Goal: Complete application form: Complete application form

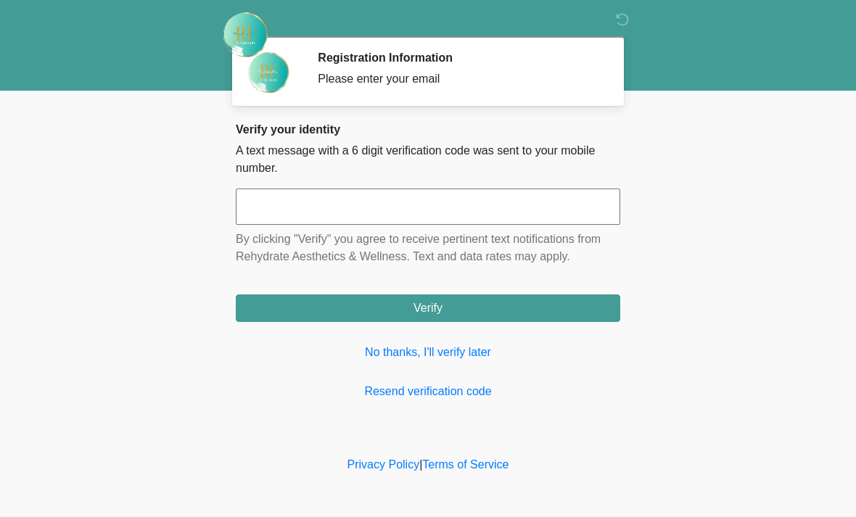
click at [419, 206] on input "text" at bounding box center [428, 207] width 384 height 36
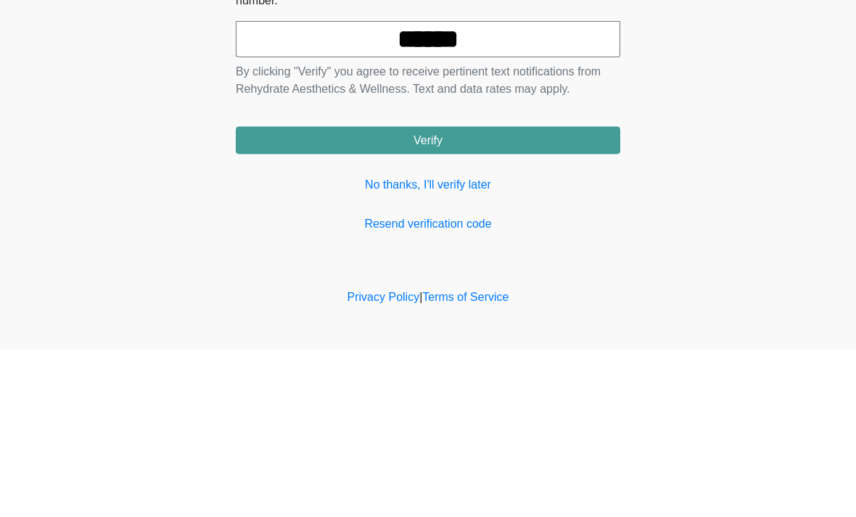
type input "******"
click at [523, 295] on button "Verify" at bounding box center [428, 309] width 384 height 28
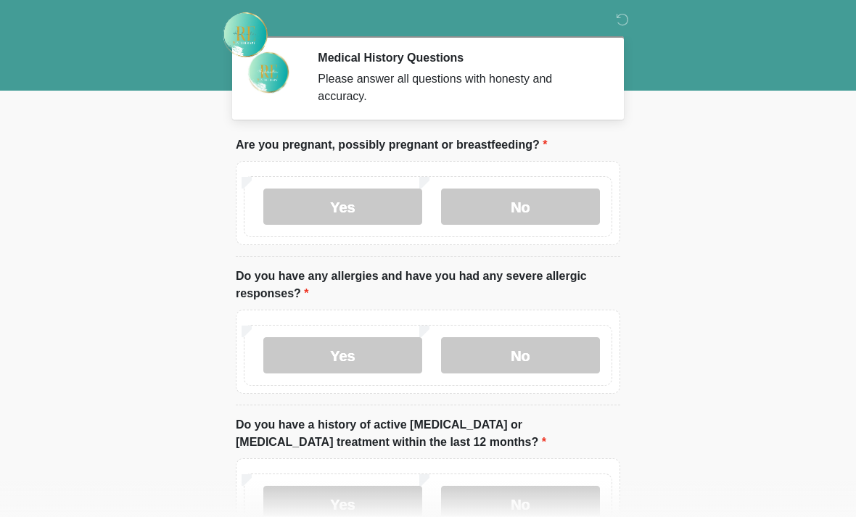
click at [553, 195] on label "No" at bounding box center [520, 207] width 159 height 36
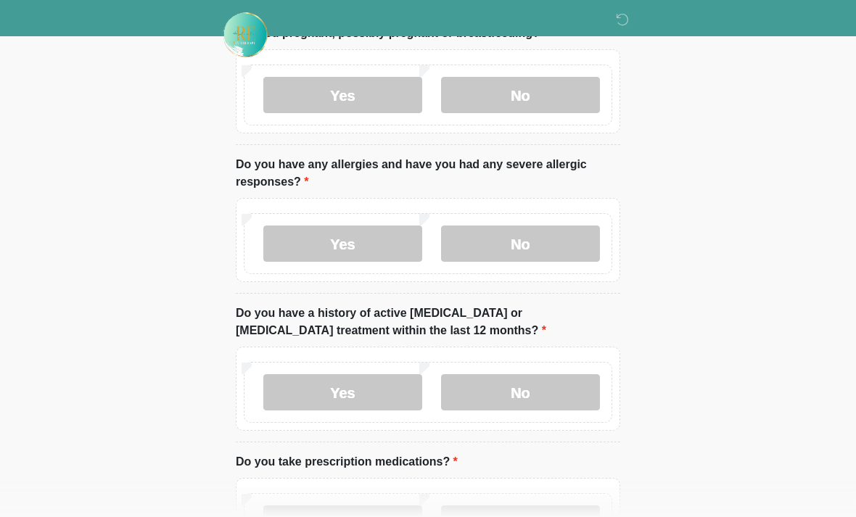
scroll to position [120, 0]
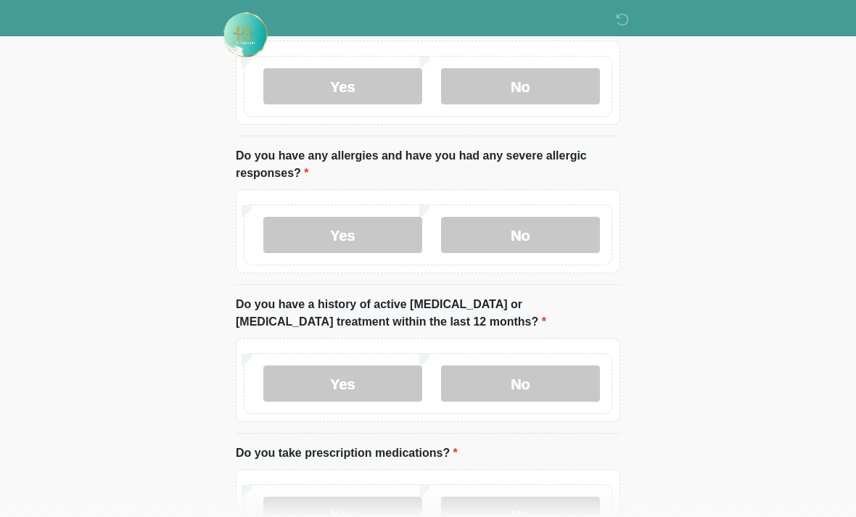
click at [562, 382] on label "No" at bounding box center [520, 384] width 159 height 36
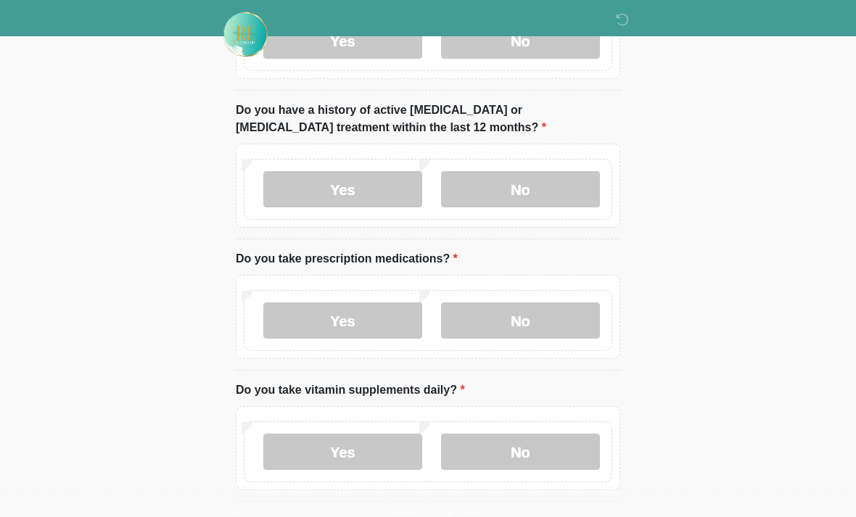
scroll to position [313, 0]
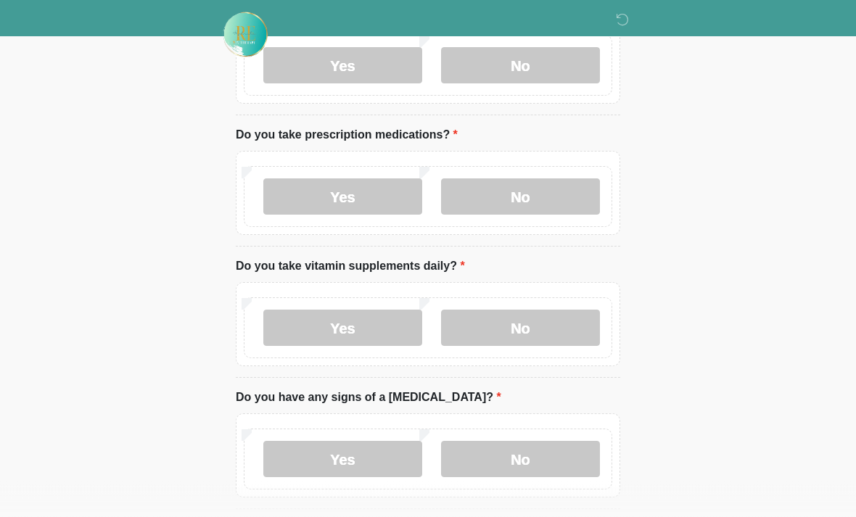
click at [532, 454] on label "No" at bounding box center [520, 460] width 159 height 36
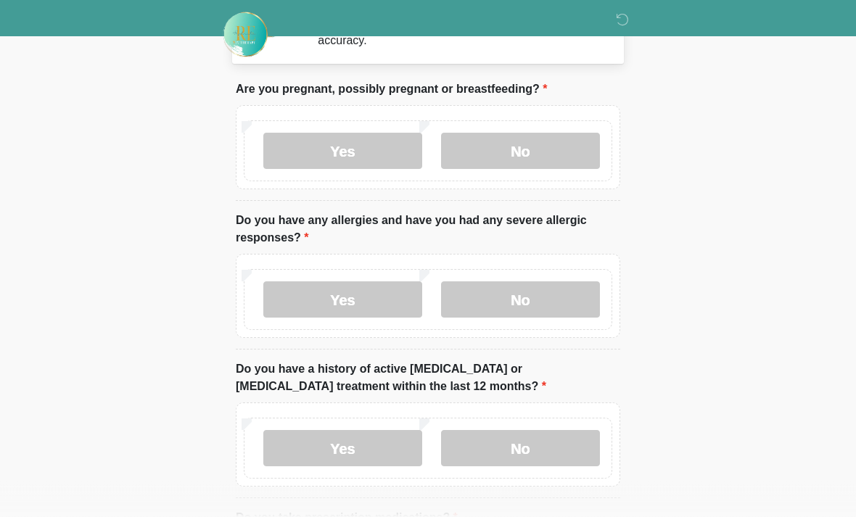
scroll to position [56, 0]
click at [329, 295] on label "Yes" at bounding box center [342, 299] width 159 height 36
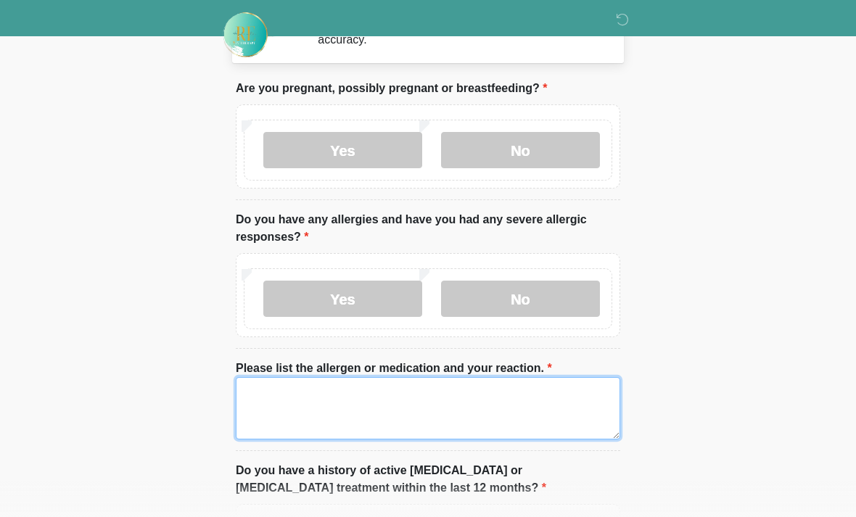
click at [260, 406] on textarea "Please list the allergen or medication and your reaction." at bounding box center [428, 408] width 384 height 62
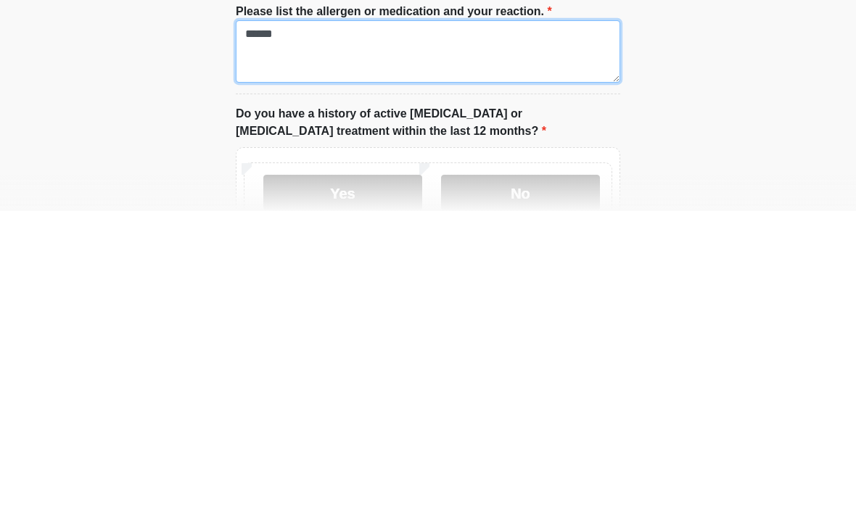
scroll to position [111, 0]
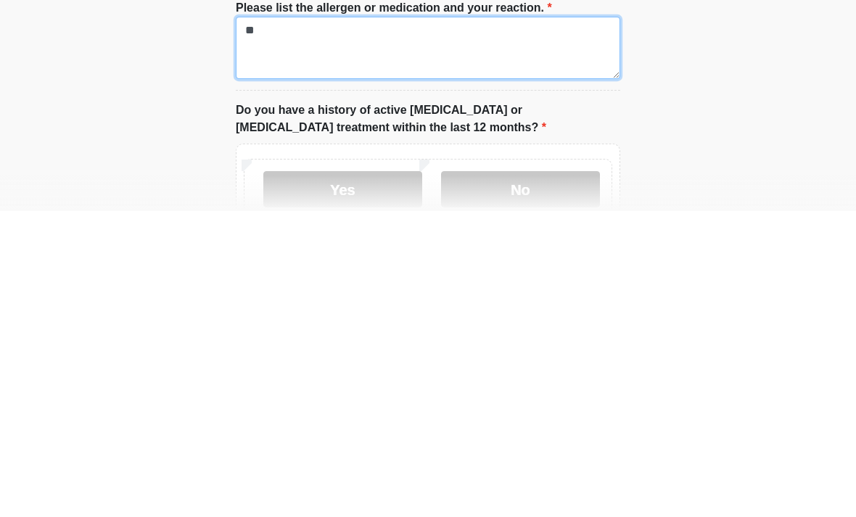
type textarea "*"
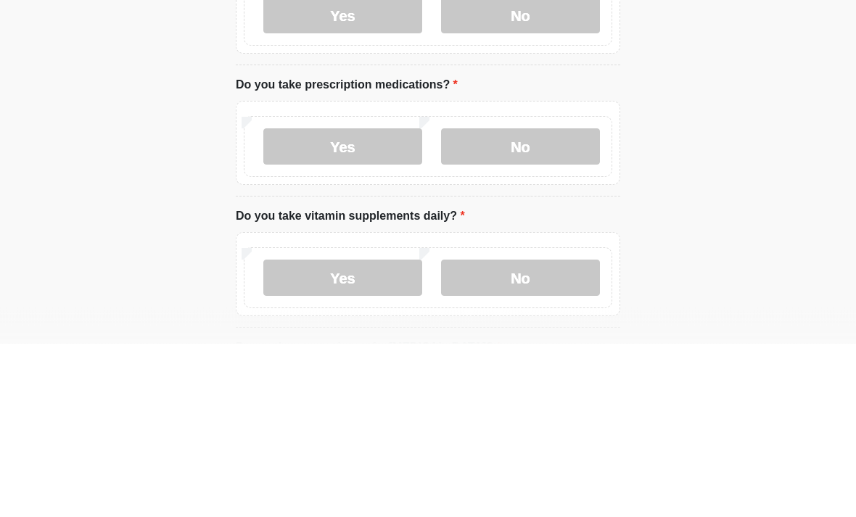
type textarea "*******"
click at [481, 302] on label "No" at bounding box center [520, 320] width 159 height 36
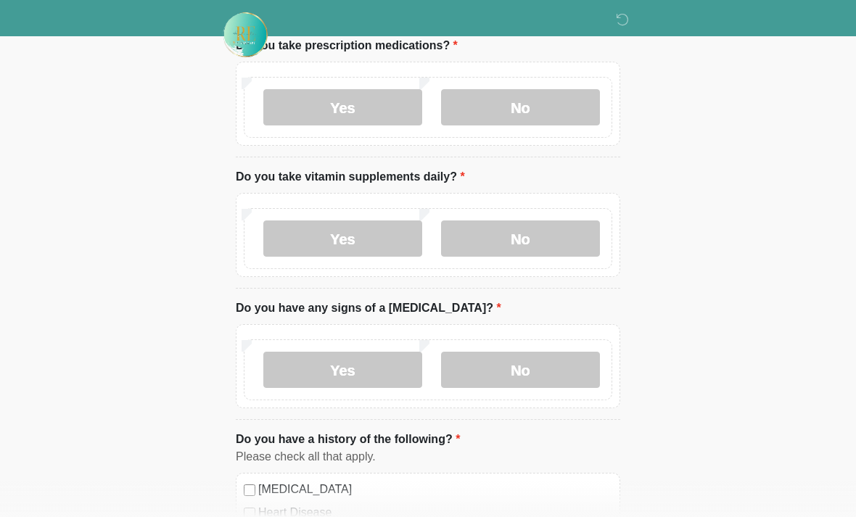
scroll to position [627, 0]
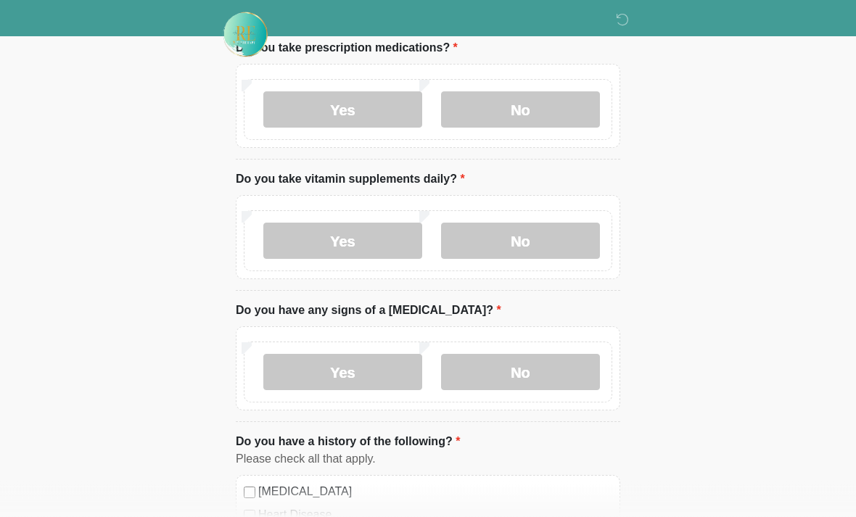
click at [511, 237] on label "No" at bounding box center [520, 241] width 159 height 36
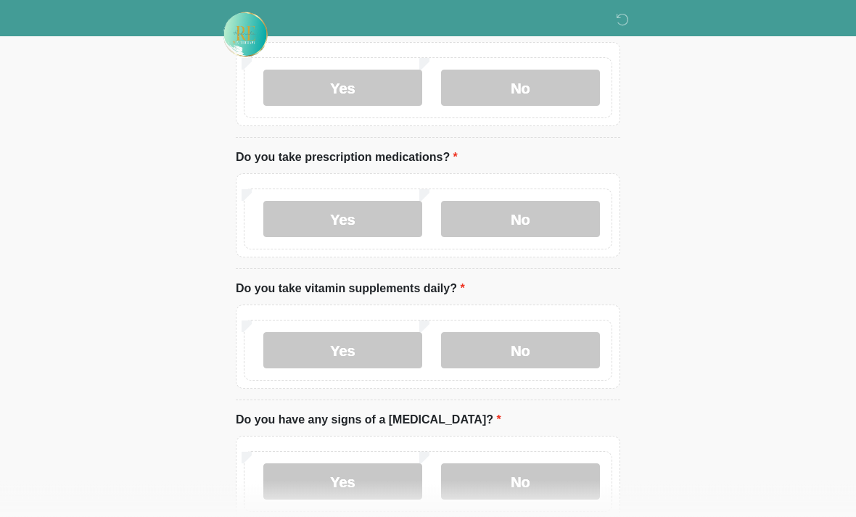
scroll to position [516, 0]
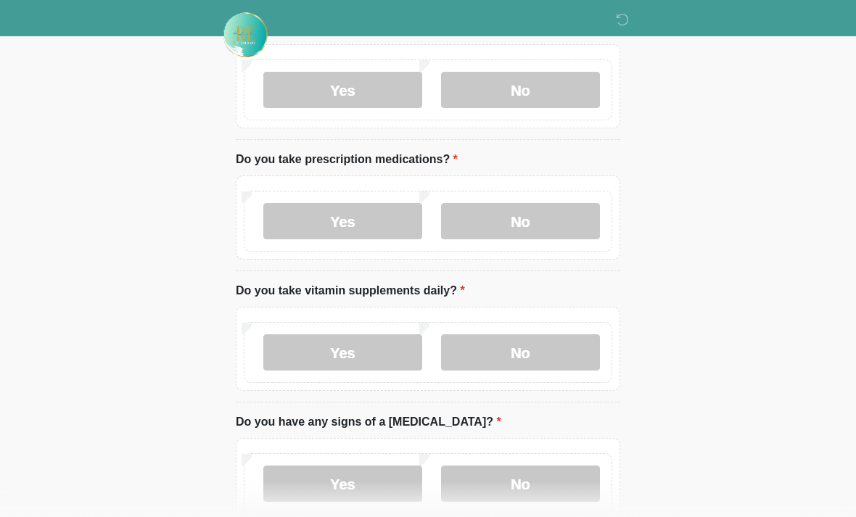
click at [287, 219] on label "Yes" at bounding box center [342, 221] width 159 height 36
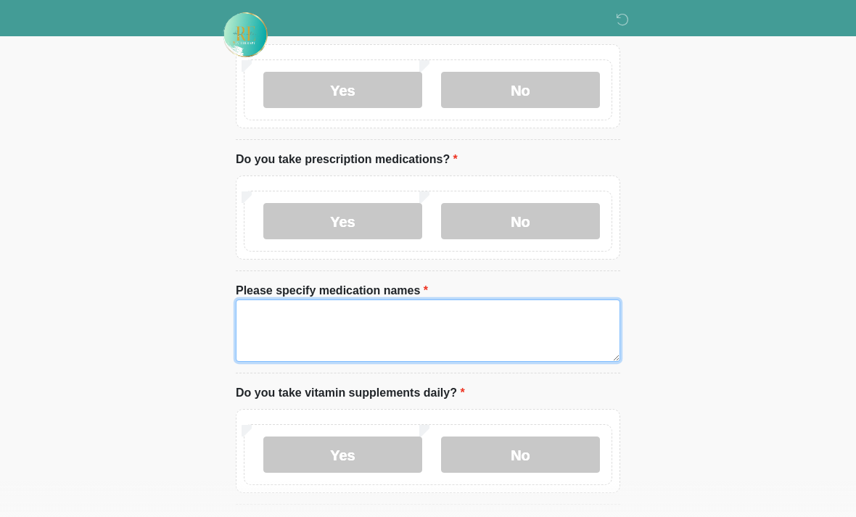
click at [271, 329] on textarea "Please specify medication names" at bounding box center [428, 331] width 384 height 62
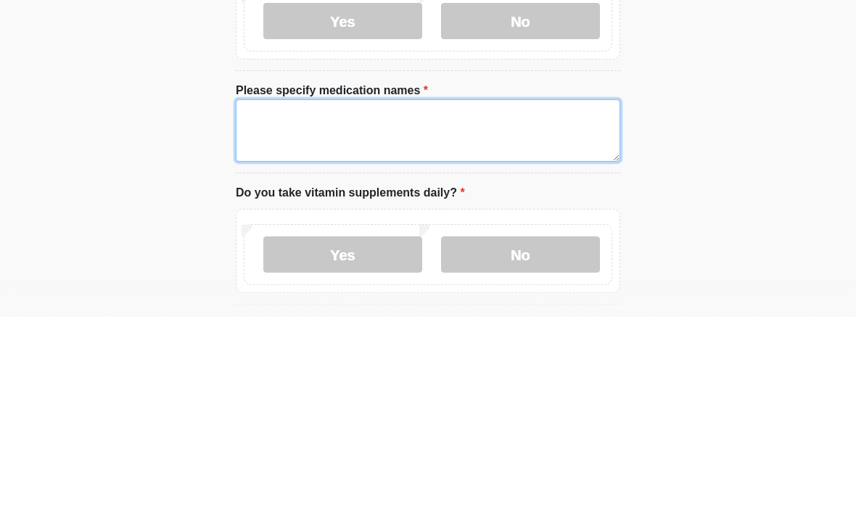
type textarea "*"
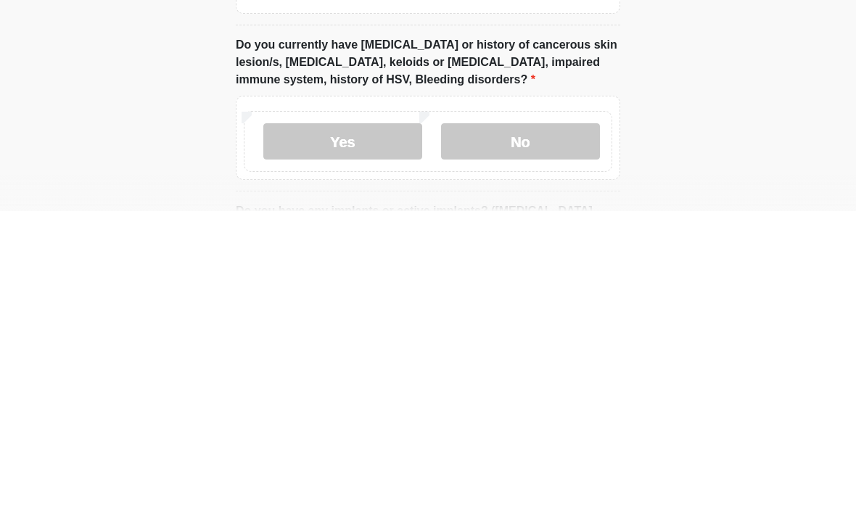
scroll to position [1181, 0]
type textarea "*********"
click at [494, 429] on label "No" at bounding box center [520, 447] width 159 height 36
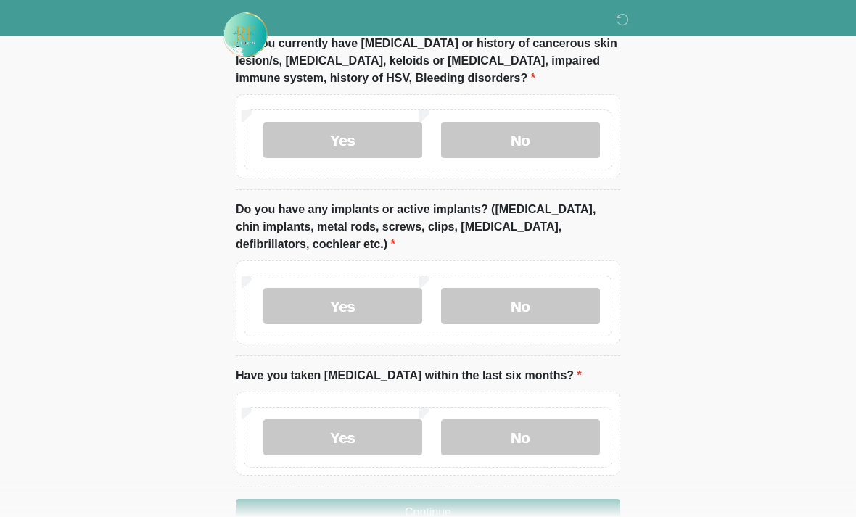
click at [490, 304] on label "No" at bounding box center [520, 306] width 159 height 36
click at [470, 434] on label "No" at bounding box center [520, 437] width 159 height 36
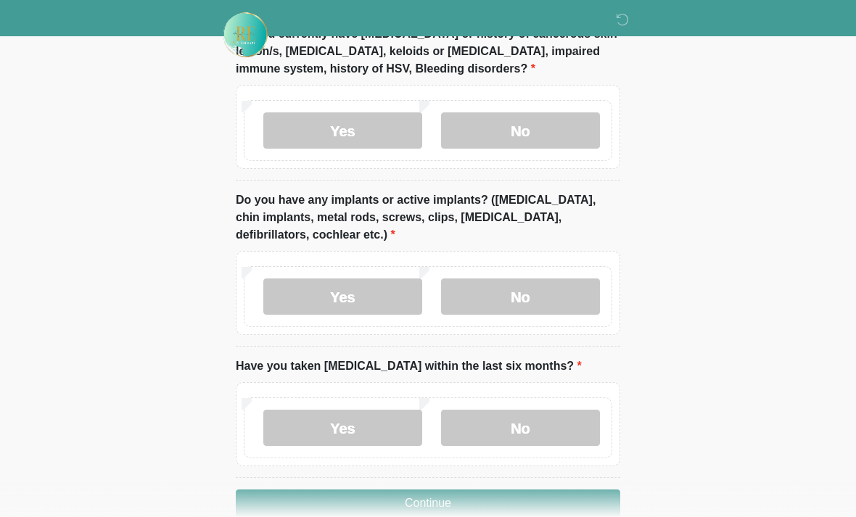
scroll to position [1525, 0]
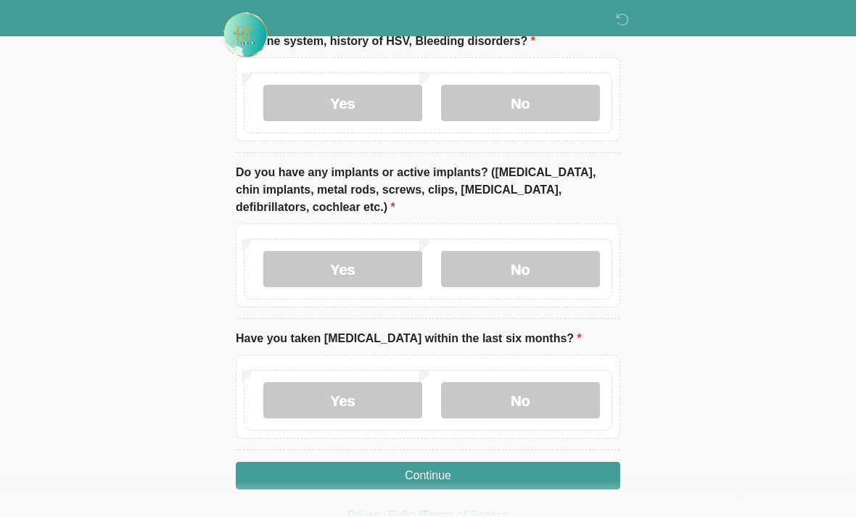
click at [327, 472] on button "Continue" at bounding box center [428, 476] width 384 height 28
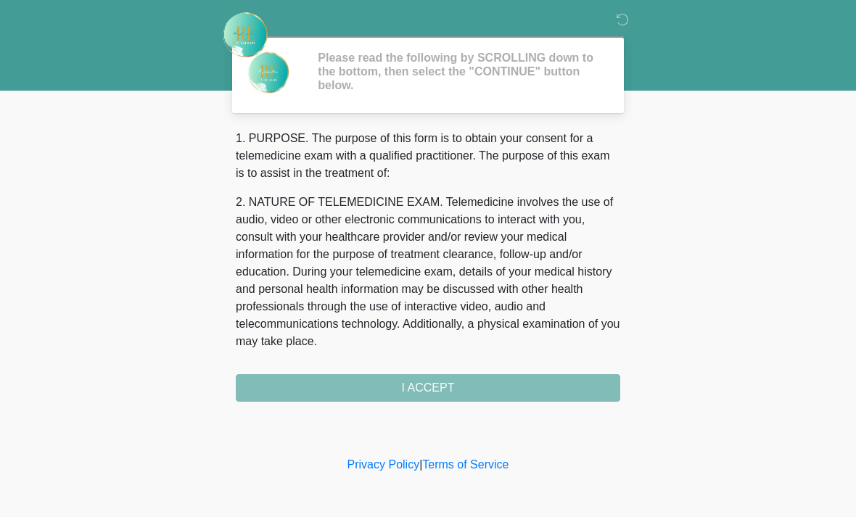
scroll to position [0, 0]
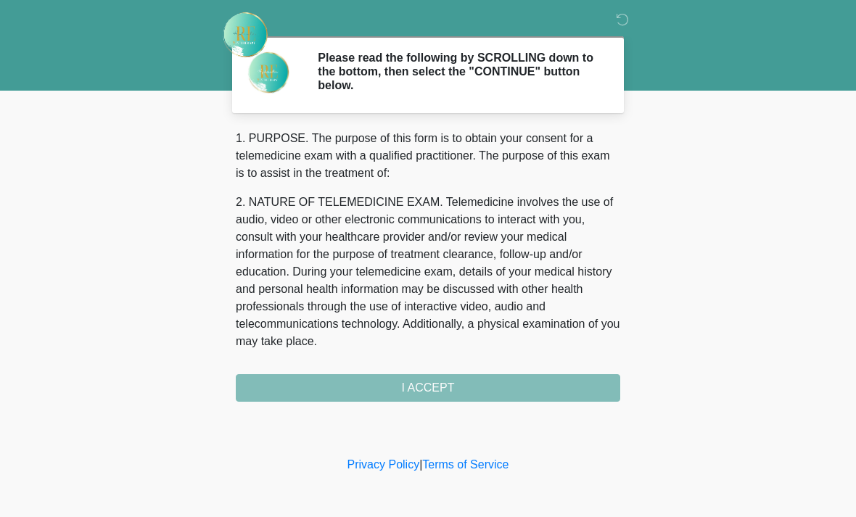
click at [365, 390] on div "1. PURPOSE. The purpose of this form is to obtain your consent for a telemedici…" at bounding box center [428, 266] width 384 height 272
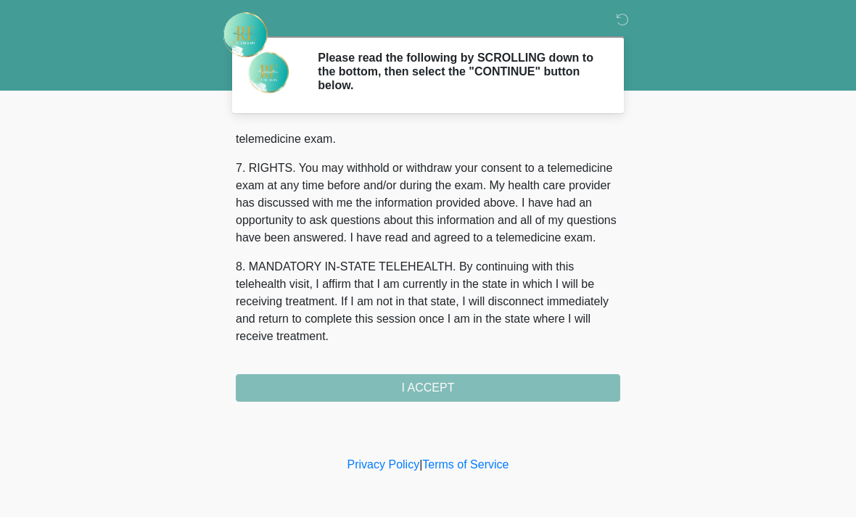
scroll to position [632, 0]
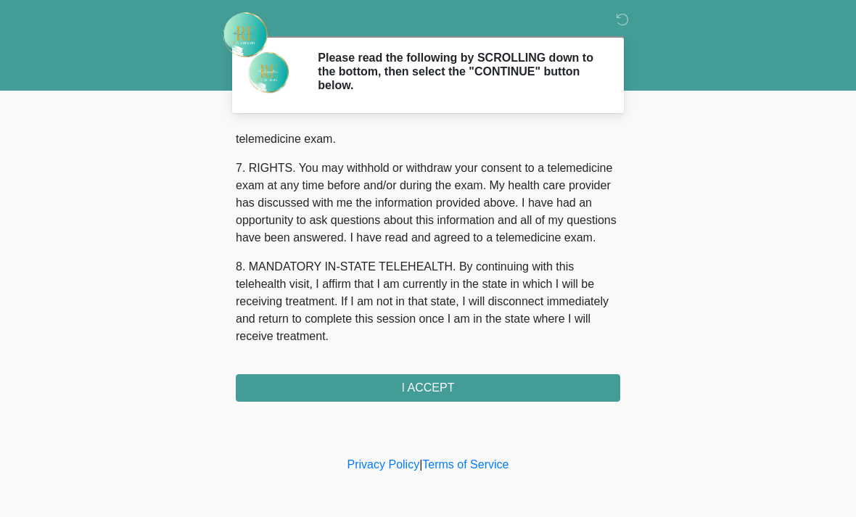
click at [389, 382] on button "I ACCEPT" at bounding box center [428, 388] width 384 height 28
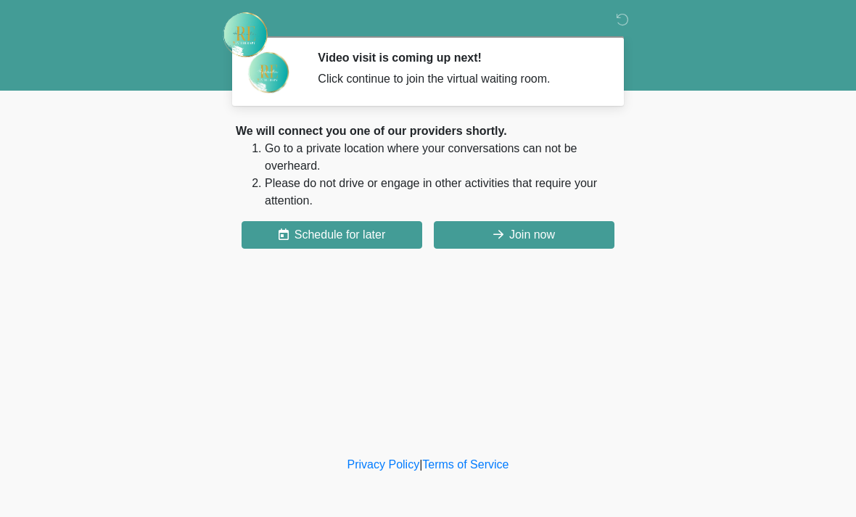
click at [483, 225] on button "Join now" at bounding box center [524, 235] width 181 height 28
